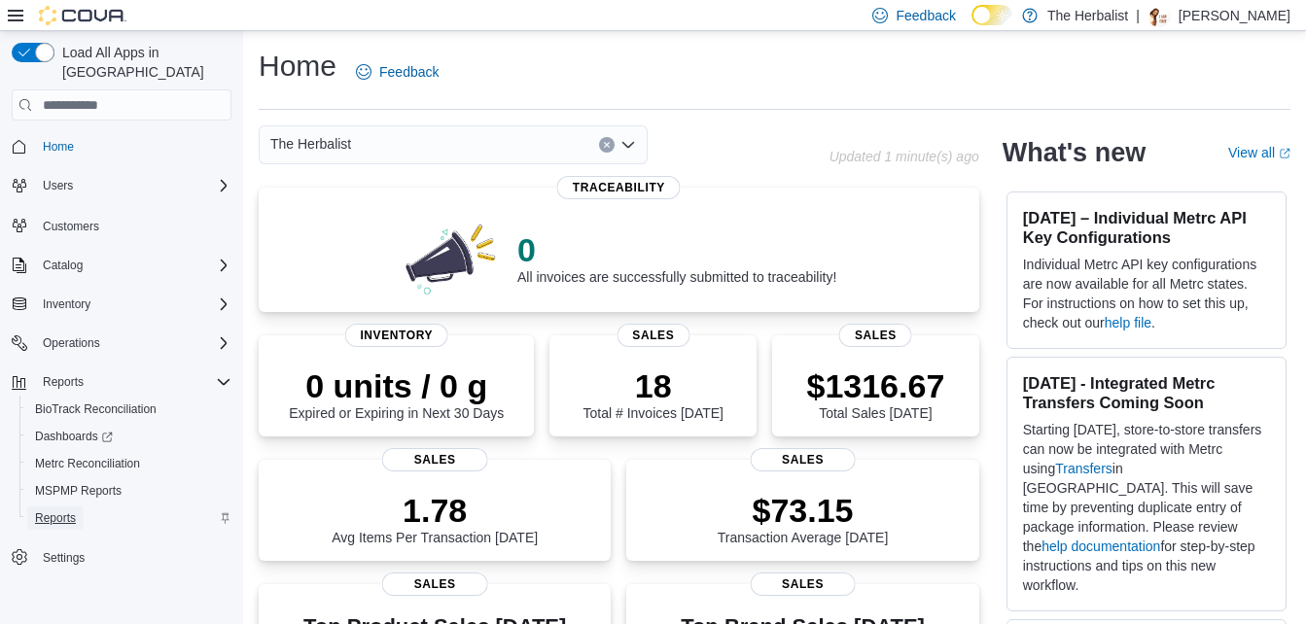
click at [51, 510] on span "Reports" at bounding box center [55, 518] width 41 height 16
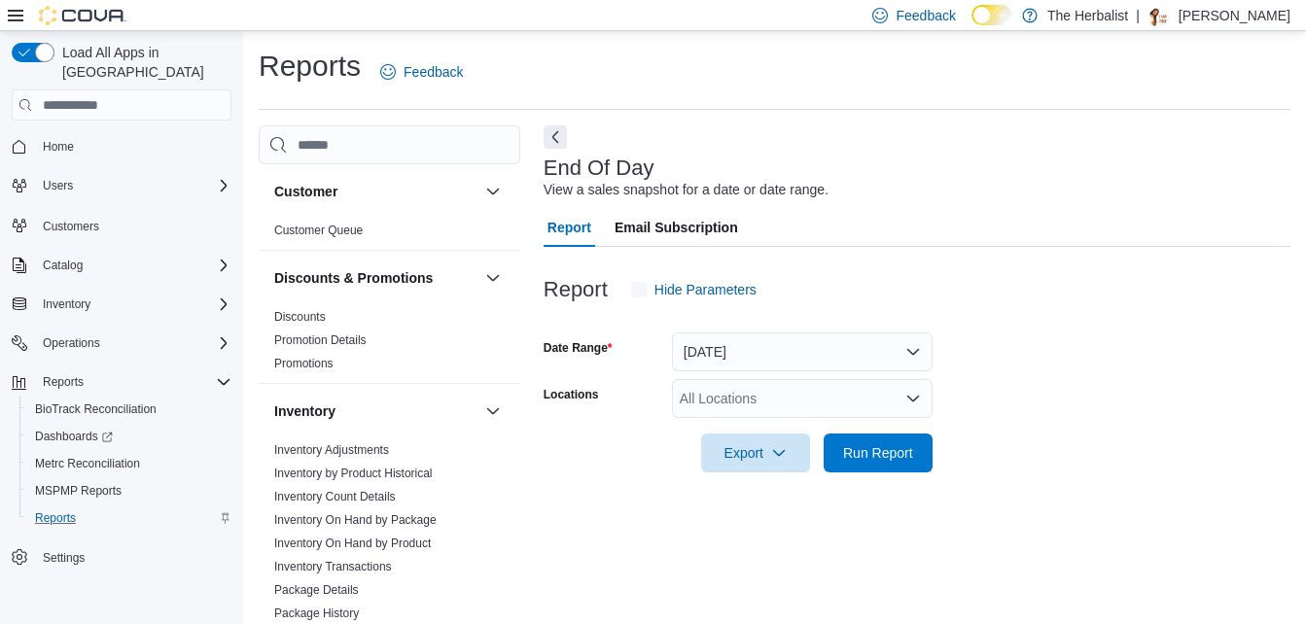
scroll to position [24, 0]
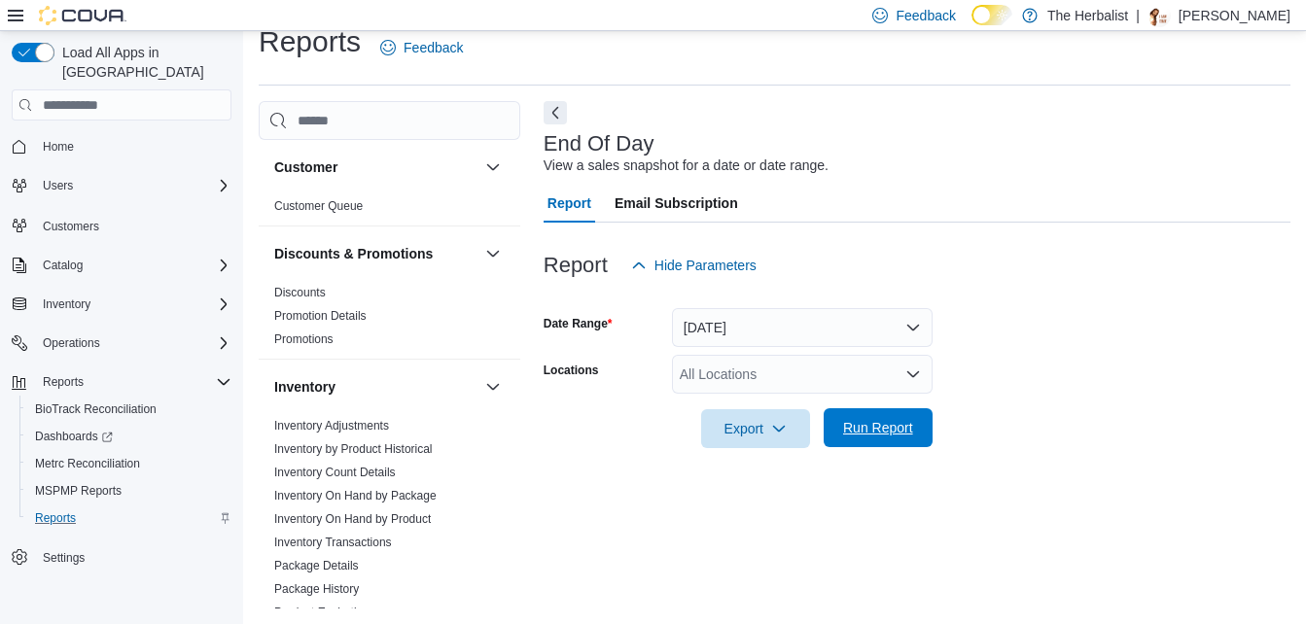
click at [865, 422] on span "Run Report" at bounding box center [878, 427] width 70 height 19
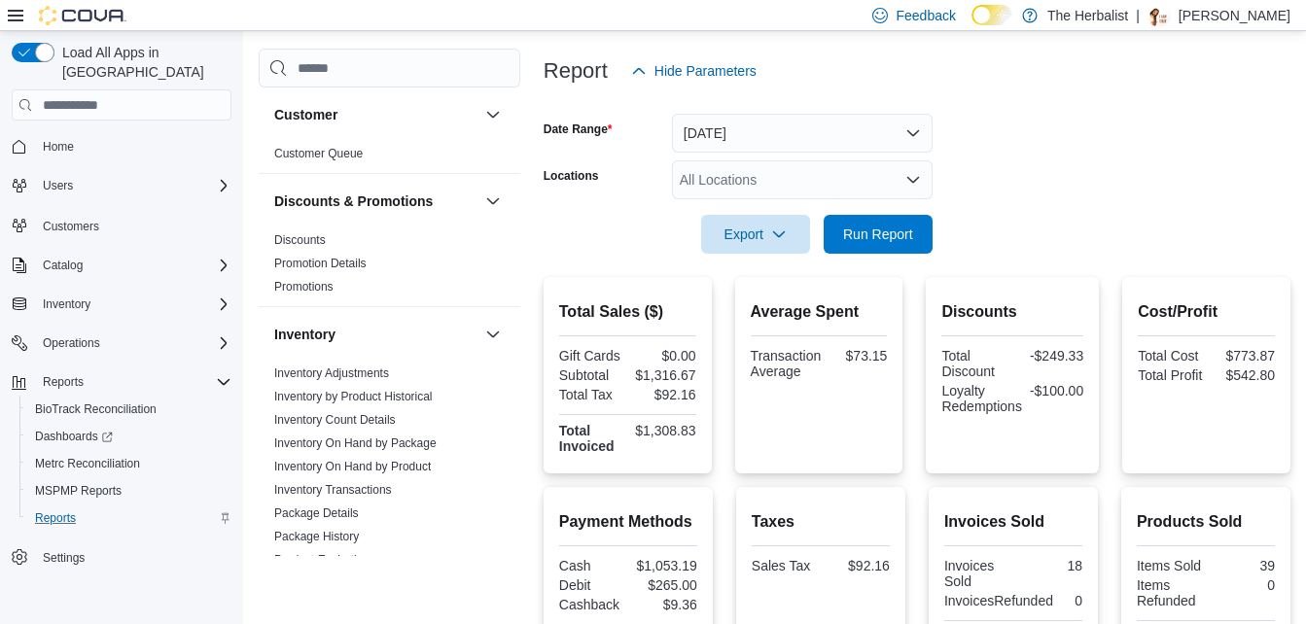
scroll to position [316, 0]
